Goal: Task Accomplishment & Management: Manage account settings

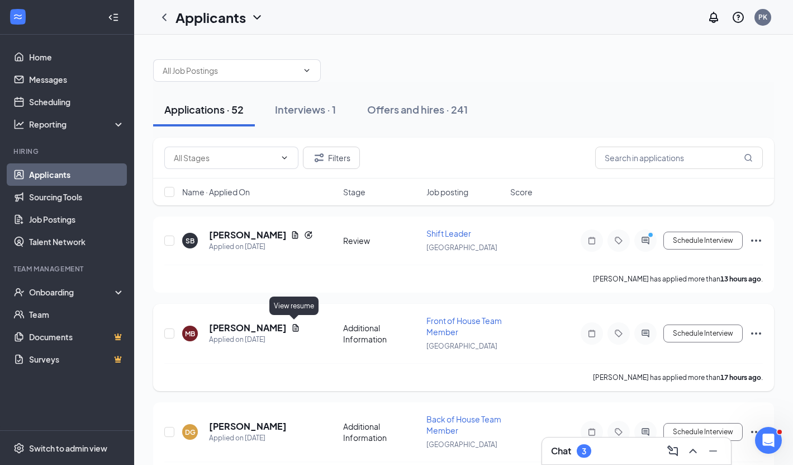
click at [294, 325] on icon "Document" at bounding box center [295, 327] width 9 height 9
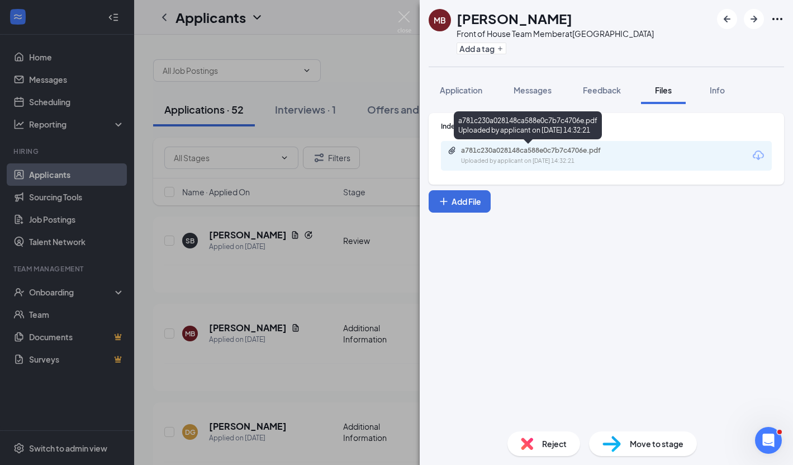
click at [516, 155] on div "a781c230a028148ca588e0c7b7c4706e.pdf Uploaded by applicant on [DATE] 14:32:21" at bounding box center [538, 156] width 181 height 20
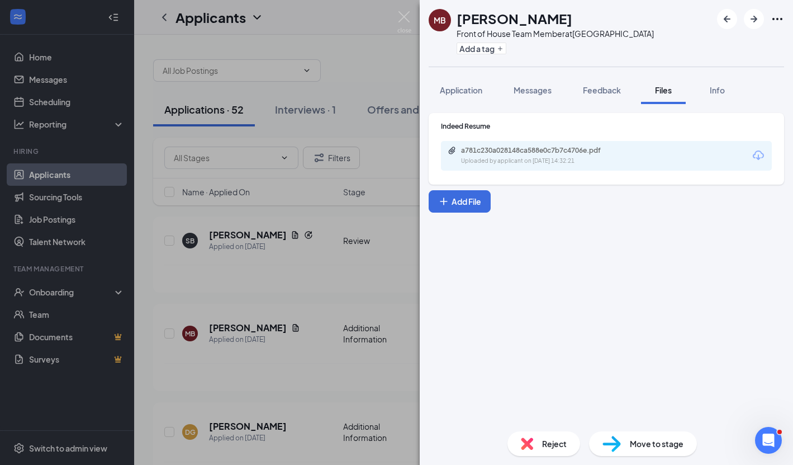
click at [397, 15] on div "MB [PERSON_NAME] Front of House Team Member at [GEOGRAPHIC_DATA] Add a tag Appl…" at bounding box center [396, 232] width 793 height 465
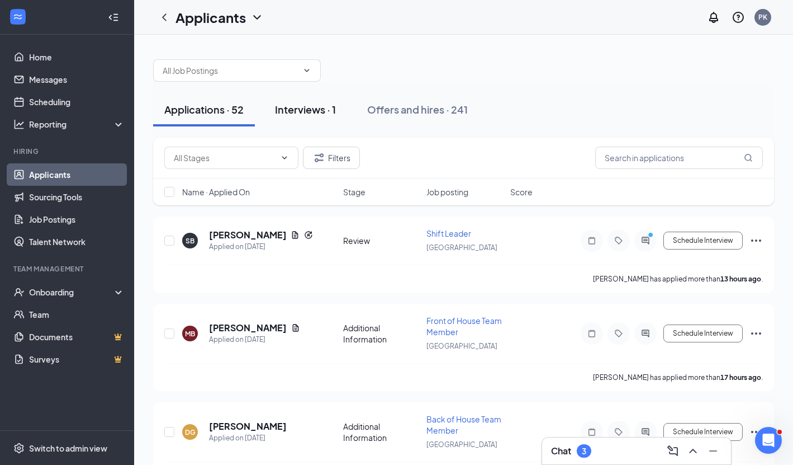
click at [285, 108] on div "Interviews · 1" at bounding box center [305, 109] width 61 height 14
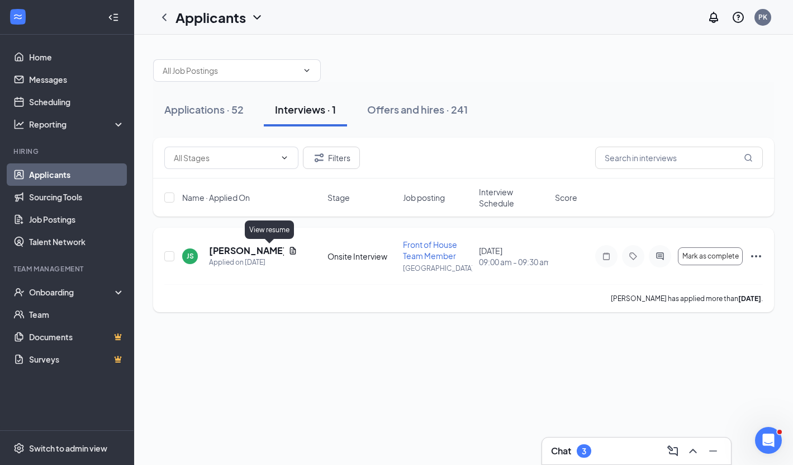
click at [290, 252] on icon "Document" at bounding box center [293, 250] width 6 height 7
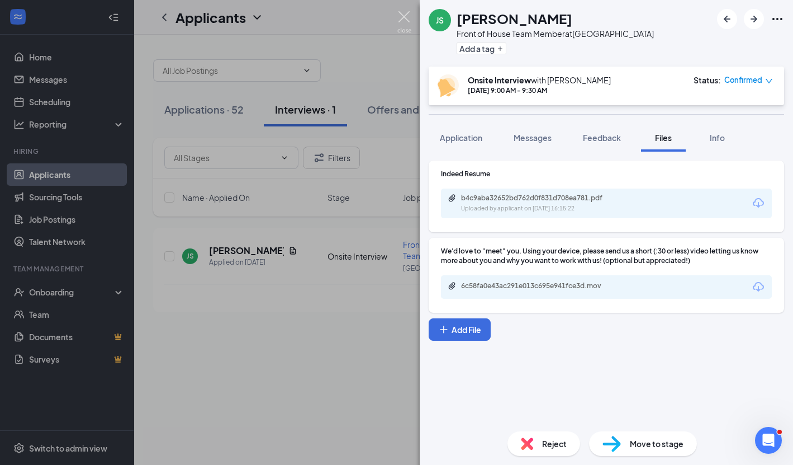
click at [401, 20] on img at bounding box center [405, 22] width 14 height 22
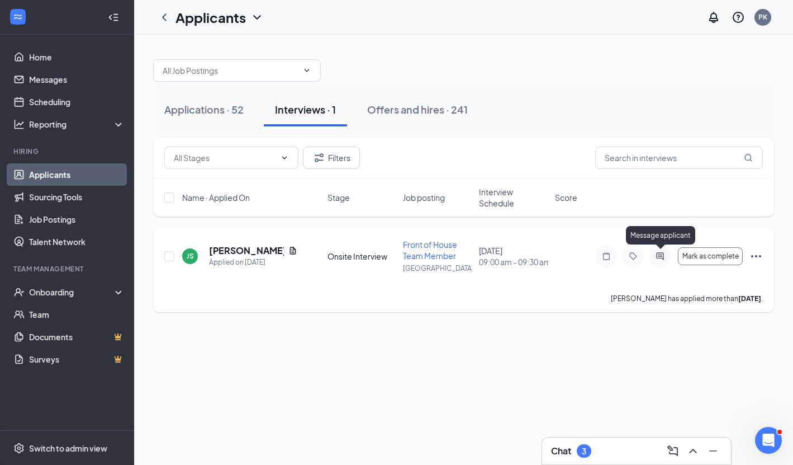
click at [661, 257] on icon "ActiveChat" at bounding box center [660, 256] width 13 height 9
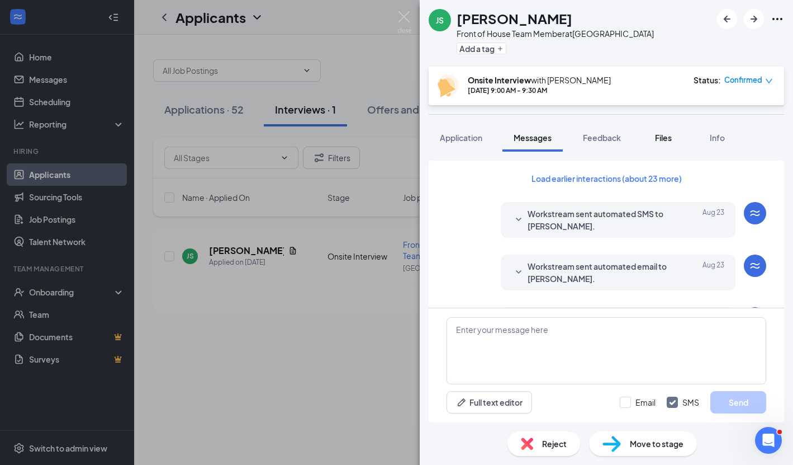
click at [671, 134] on span "Files" at bounding box center [663, 138] width 17 height 10
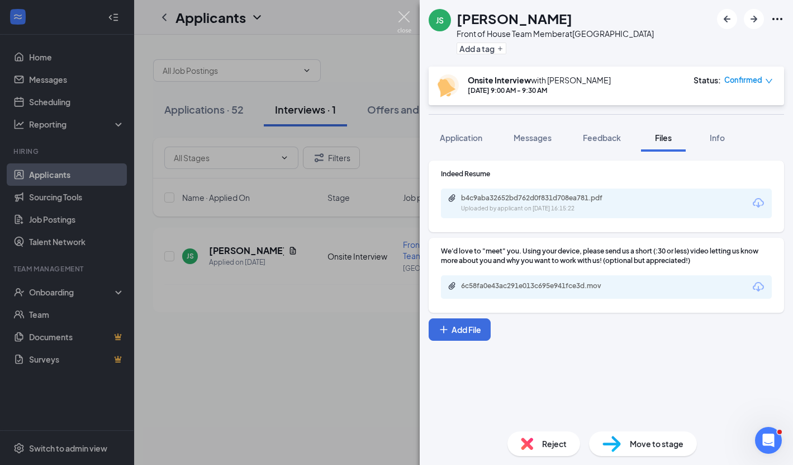
click at [407, 16] on img at bounding box center [405, 22] width 14 height 22
